Goal: Task Accomplishment & Management: Manage account settings

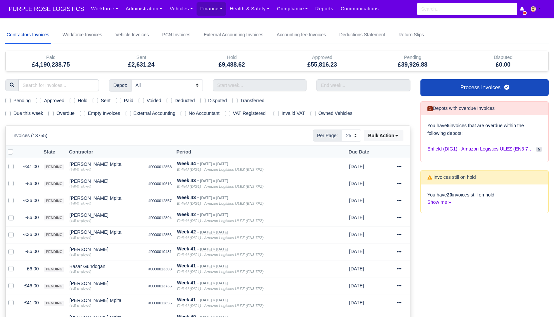
select select "25"
click at [34, 114] on label "Due this week" at bounding box center [28, 114] width 30 height 8
click at [11, 114] on input "Due this week" at bounding box center [7, 112] width 5 height 5
checkbox input "true"
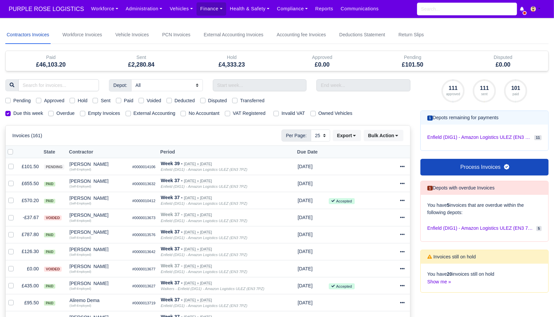
click at [110, 102] on label "Sent" at bounding box center [106, 101] width 10 height 8
click at [98, 102] on input "Sent" at bounding box center [95, 99] width 5 height 5
checkbox input "true"
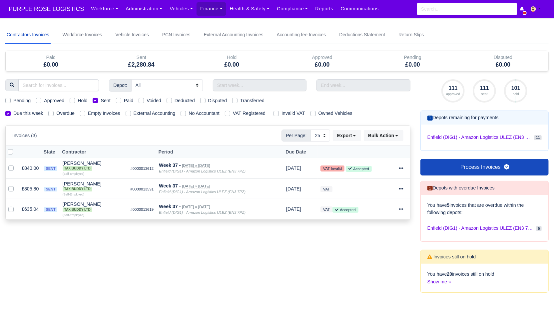
click at [16, 148] on label at bounding box center [16, 148] width 0 height 0
click at [9, 150] on input "checkbox" at bounding box center [10, 150] width 5 height 5
checkbox input "true"
click at [376, 138] on button "Bulk Action" at bounding box center [384, 135] width 40 height 11
click at [364, 195] on div "Pay" at bounding box center [373, 198] width 59 height 10
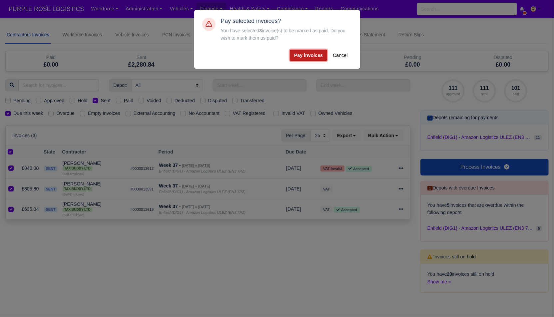
click at [307, 54] on button "Pay invoices" at bounding box center [308, 55] width 37 height 11
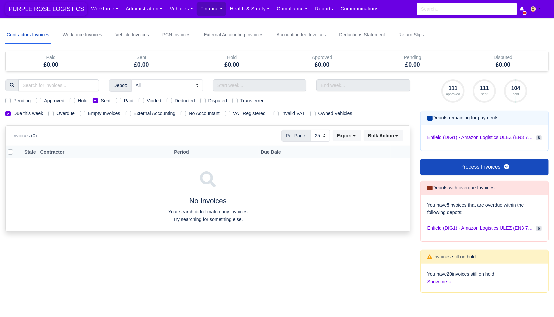
click at [36, 3] on span "PURPLE ROSE LOGISTICS" at bounding box center [46, 8] width 82 height 13
